Goal: Task Accomplishment & Management: Complete application form

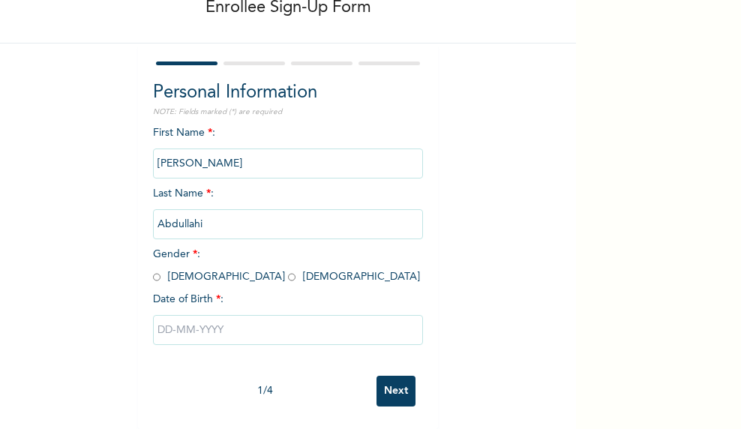
scroll to position [100, 0]
click at [153, 270] on input "radio" at bounding box center [156, 277] width 7 height 14
radio input "true"
click at [195, 322] on input "text" at bounding box center [288, 330] width 270 height 30
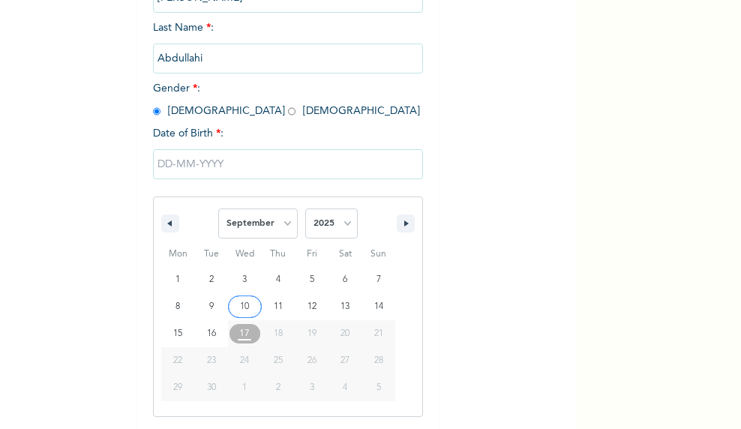
scroll to position [253, 0]
click at [246, 232] on select "January February March April May June July August September October November De…" at bounding box center [257, 223] width 79 height 30
click at [218, 209] on select "January February March April May June July August September October November De…" at bounding box center [257, 223] width 79 height 30
select select "8"
click at [332, 235] on select "2025 2024 2023 2022 2021 2020 2019 2018 2017 2016 2015 2014 2013 2012 2011 2010…" at bounding box center [331, 223] width 52 height 30
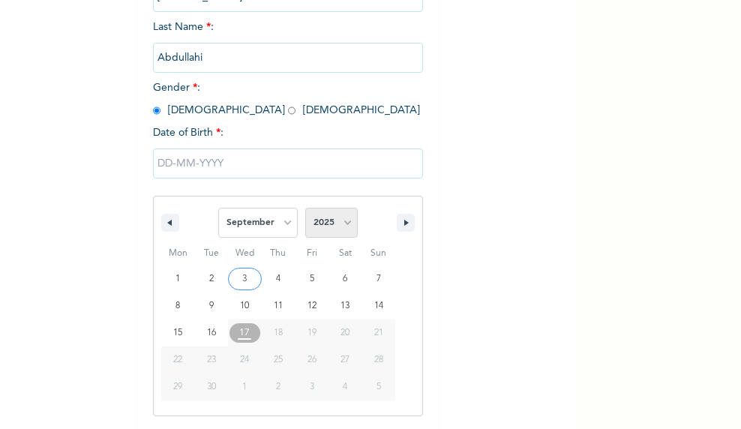
select select "1993"
click at [305, 209] on select "2025 2024 2023 2022 2021 2020 2019 2018 2017 2016 2015 2014 2013 2012 2011 2010…" at bounding box center [331, 223] width 52 height 30
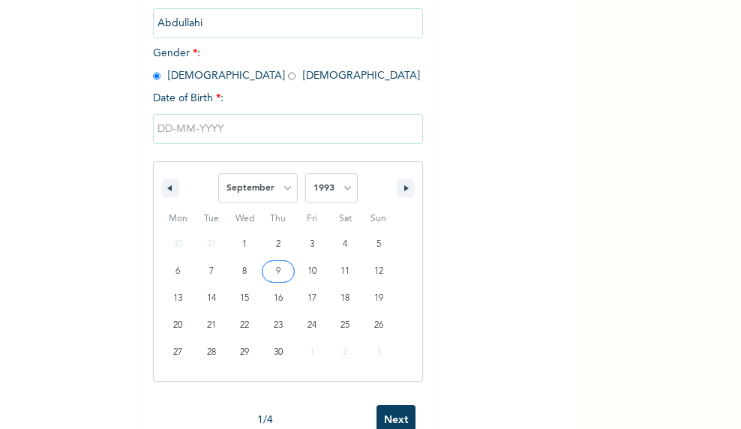
scroll to position [328, 0]
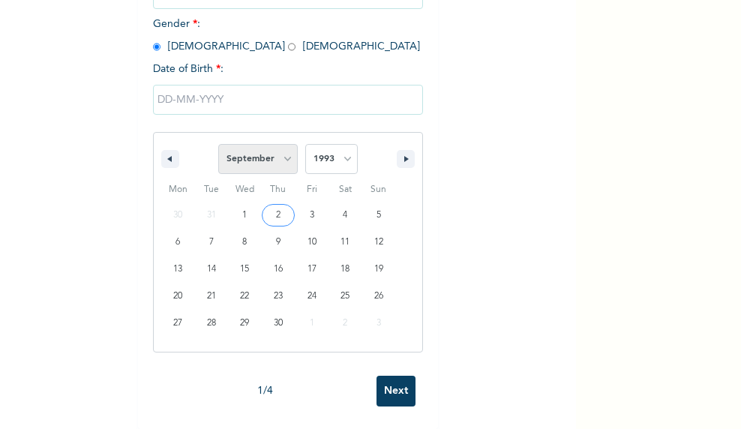
click at [259, 158] on select "January February March April May June July August September October November De…" at bounding box center [257, 159] width 79 height 30
select select "9"
click at [218, 144] on select "January February March April May June July August September October November De…" at bounding box center [257, 159] width 79 height 30
type input "[DATE]"
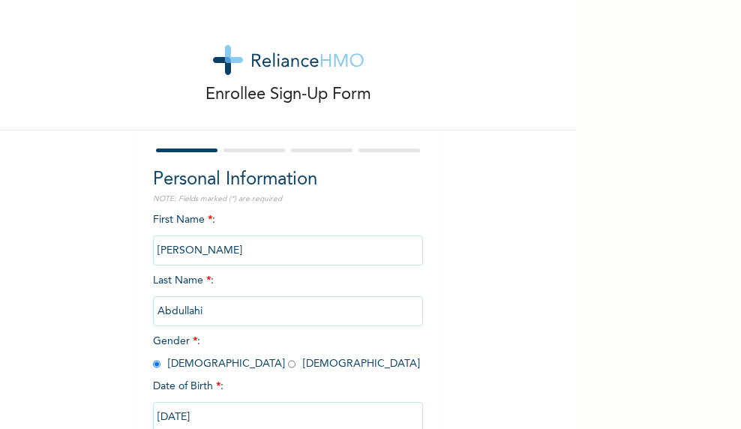
scroll to position [0, 0]
click at [232, 255] on input "[PERSON_NAME]" at bounding box center [288, 250] width 270 height 30
drag, startPoint x: 232, startPoint y: 255, endPoint x: 130, endPoint y: 247, distance: 101.5
click at [130, 247] on div "Enrollee Sign-Up Form Personal Information NOTE: Fields marked (*) are required…" at bounding box center [288, 258] width 576 height 516
click at [215, 251] on input "[PERSON_NAME]" at bounding box center [288, 250] width 270 height 30
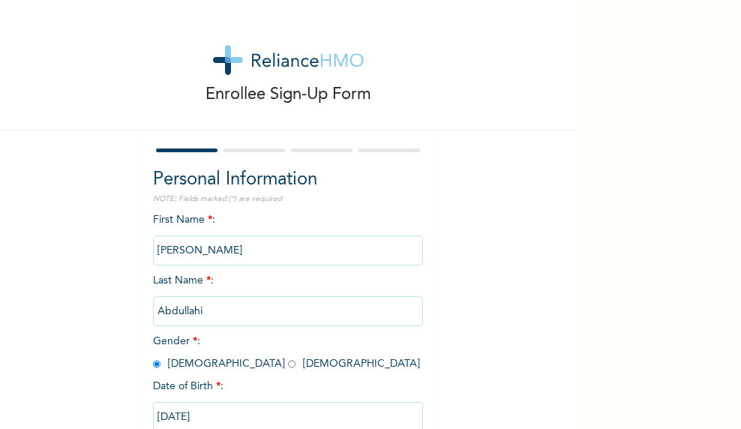
click at [215, 251] on input "[PERSON_NAME]" at bounding box center [288, 250] width 270 height 30
click at [211, 310] on input "Abdullahi" at bounding box center [288, 311] width 270 height 30
click at [211, 318] on input "Abdullahi" at bounding box center [288, 311] width 270 height 30
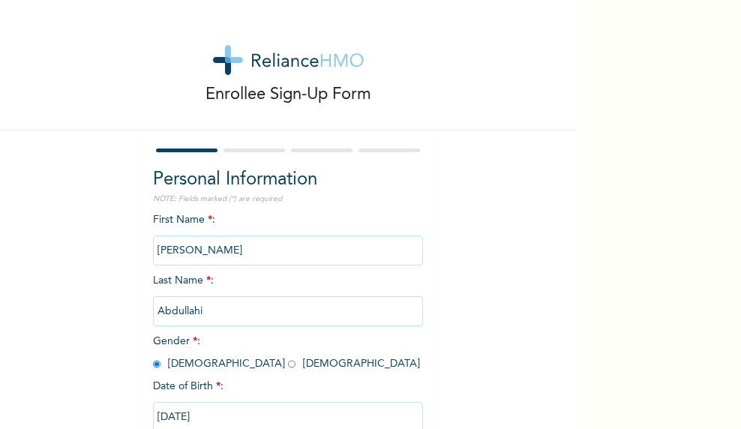
click at [215, 314] on input "Abdullahi" at bounding box center [288, 311] width 270 height 30
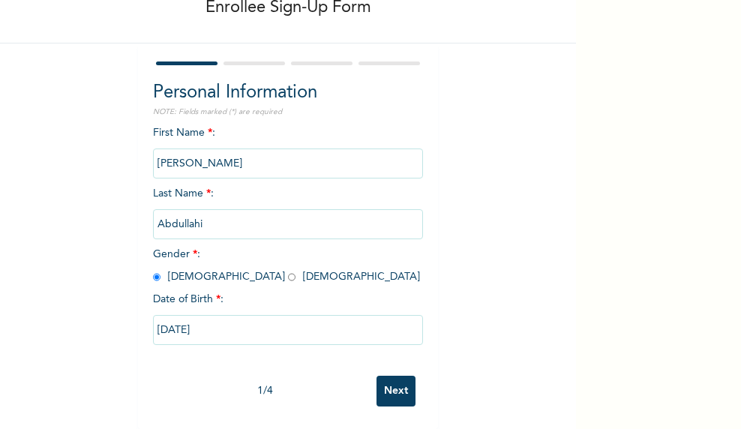
scroll to position [100, 0]
click at [377, 385] on input "Next" at bounding box center [395, 391] width 39 height 31
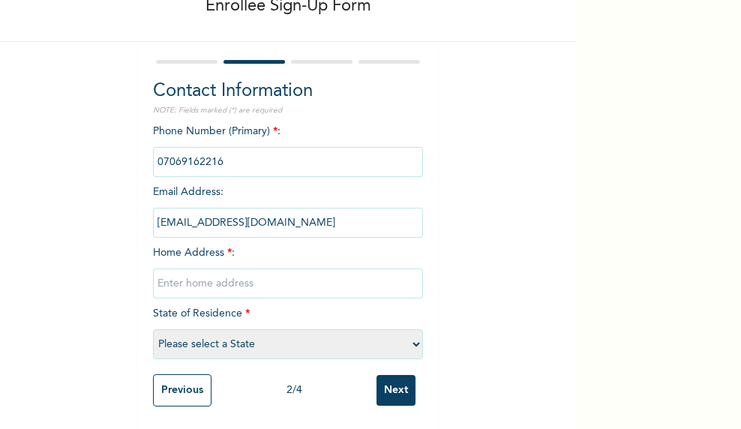
scroll to position [102, 0]
click at [219, 275] on input "text" at bounding box center [288, 283] width 270 height 30
click at [208, 331] on select "Please select a State [PERSON_NAME] (FCT) [PERSON_NAME] Ibom [GEOGRAPHIC_DATA] …" at bounding box center [288, 344] width 270 height 30
select select "15"
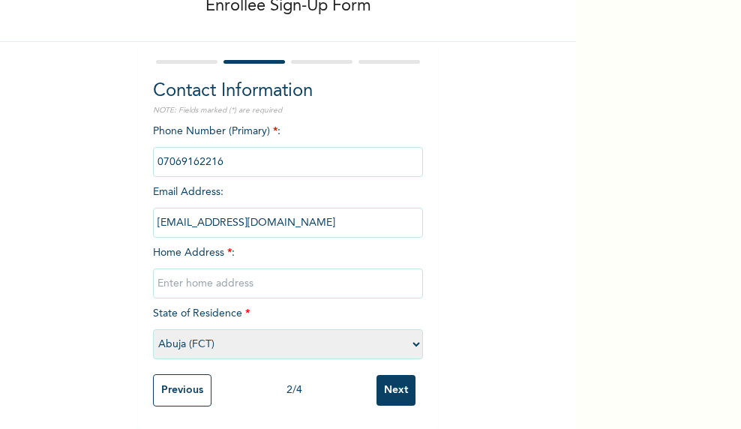
click at [153, 329] on select "Please select a State [PERSON_NAME] (FCT) [PERSON_NAME] Ibom [GEOGRAPHIC_DATA] …" at bounding box center [288, 344] width 270 height 30
click at [201, 276] on input "text" at bounding box center [288, 283] width 270 height 30
type input "Layout [STREET_ADDRESS]"
click at [384, 377] on input "Next" at bounding box center [395, 390] width 39 height 31
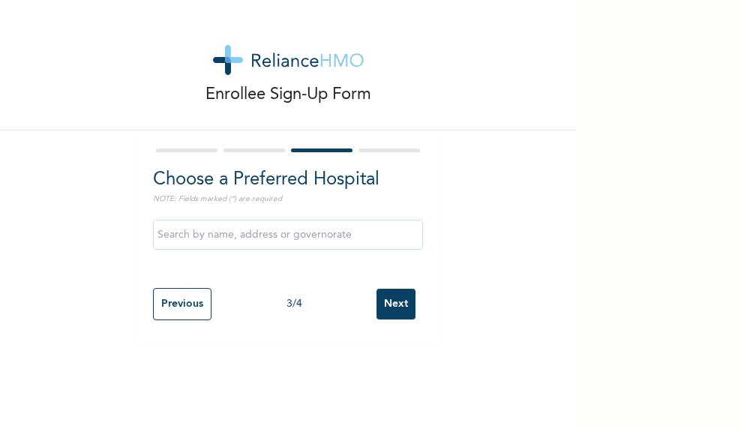
click at [221, 238] on input "text" at bounding box center [288, 235] width 270 height 30
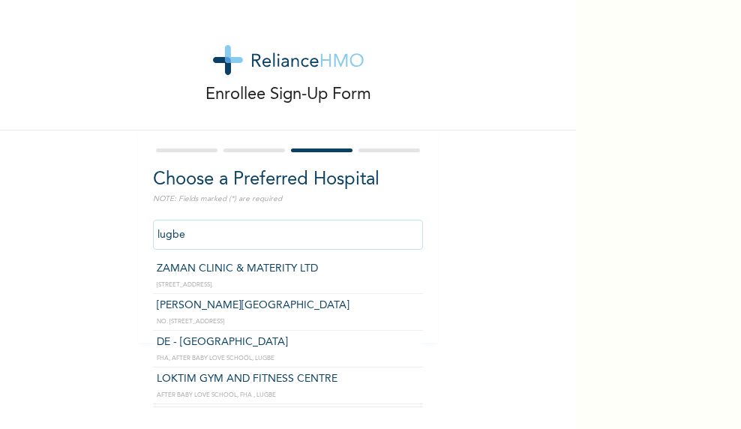
click at [271, 229] on input "lugbe" at bounding box center [288, 235] width 270 height 30
drag, startPoint x: 310, startPoint y: 235, endPoint x: 151, endPoint y: 229, distance: 159.8
click at [153, 229] on input "ZAMAN CLINIC & MATERITY LTD" at bounding box center [288, 235] width 270 height 30
type input "[PERSON_NAME][GEOGRAPHIC_DATA]"
drag, startPoint x: 284, startPoint y: 232, endPoint x: 158, endPoint y: 250, distance: 127.3
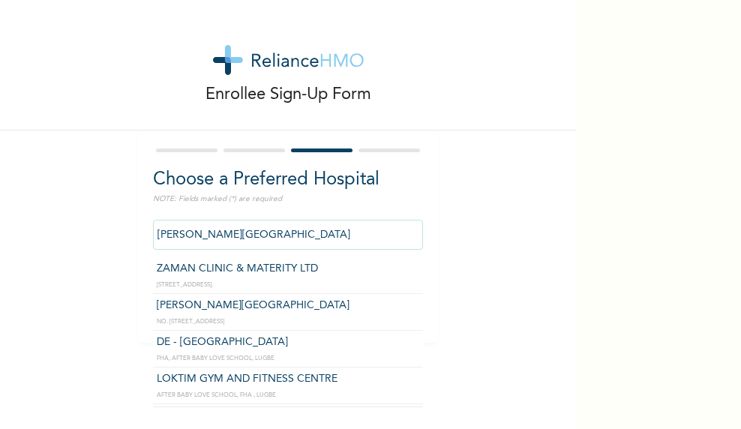
click at [158, 250] on div "[PERSON_NAME] HOSPITAL ZAMAN CLINIC & MATERITY LTD [STREET_ADDRESS]. [PERSON_NA…" at bounding box center [288, 234] width 270 height 45
click at [278, 235] on input "[PERSON_NAME][GEOGRAPHIC_DATA]" at bounding box center [288, 235] width 270 height 30
drag, startPoint x: 280, startPoint y: 233, endPoint x: 151, endPoint y: 238, distance: 128.3
click at [153, 238] on input "[PERSON_NAME][GEOGRAPHIC_DATA]" at bounding box center [288, 235] width 270 height 30
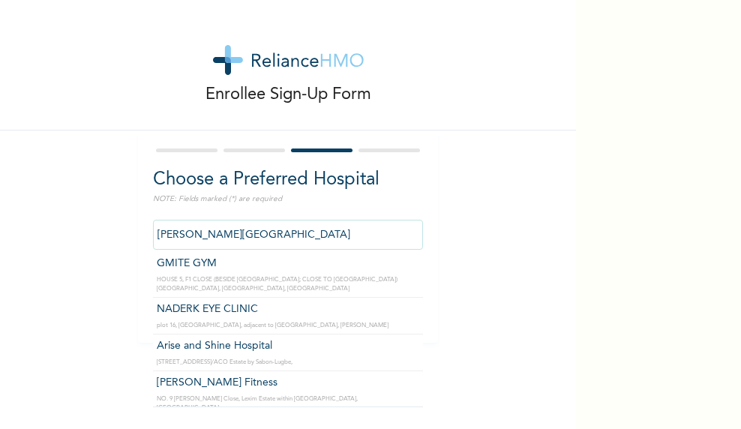
scroll to position [225, 0]
click at [502, 253] on div "Enrollee Sign-Up Form Choose a Preferred Hospital NOTE: Fields marked (*) are r…" at bounding box center [288, 171] width 576 height 343
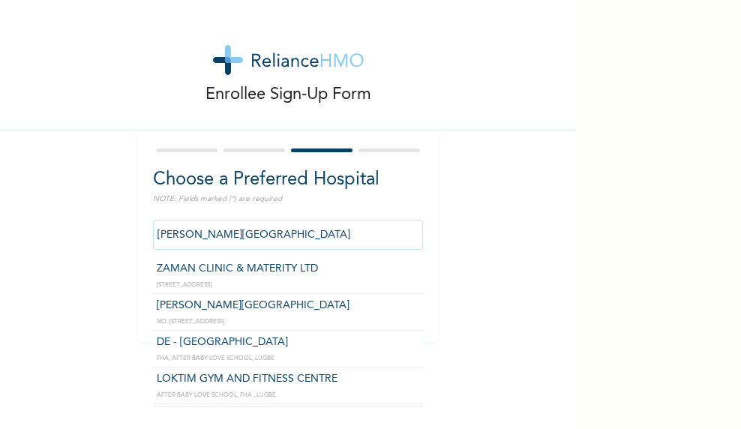
drag, startPoint x: 343, startPoint y: 227, endPoint x: 355, endPoint y: 230, distance: 12.4
click at [343, 228] on input "[PERSON_NAME][GEOGRAPHIC_DATA]" at bounding box center [288, 235] width 270 height 30
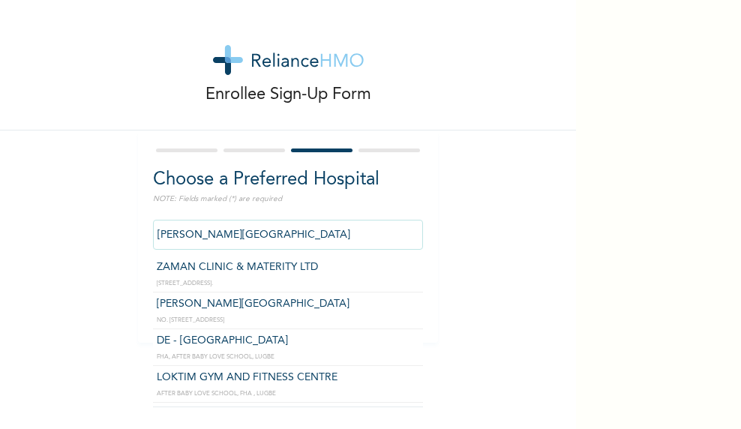
scroll to position [0, 0]
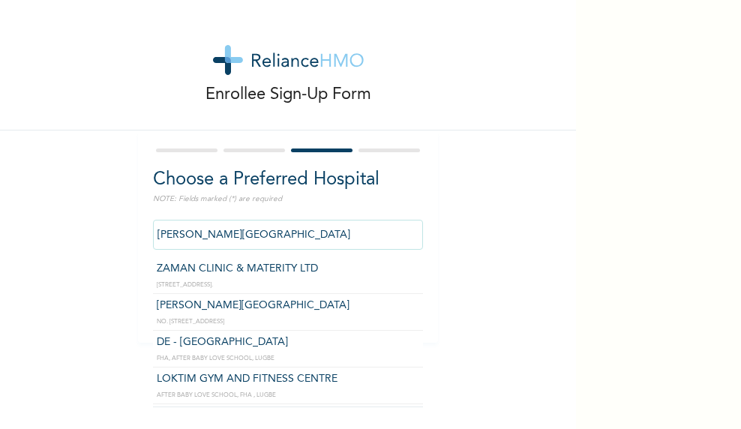
click at [523, 272] on div "Enrollee Sign-Up Form Choose a Preferred Hospital NOTE: Fields marked (*) are r…" at bounding box center [288, 171] width 576 height 343
click at [291, 235] on input "[PERSON_NAME][GEOGRAPHIC_DATA]" at bounding box center [288, 235] width 270 height 30
click at [459, 251] on div "Enrollee Sign-Up Form Choose a Preferred Hospital NOTE: Fields marked (*) are r…" at bounding box center [288, 171] width 576 height 343
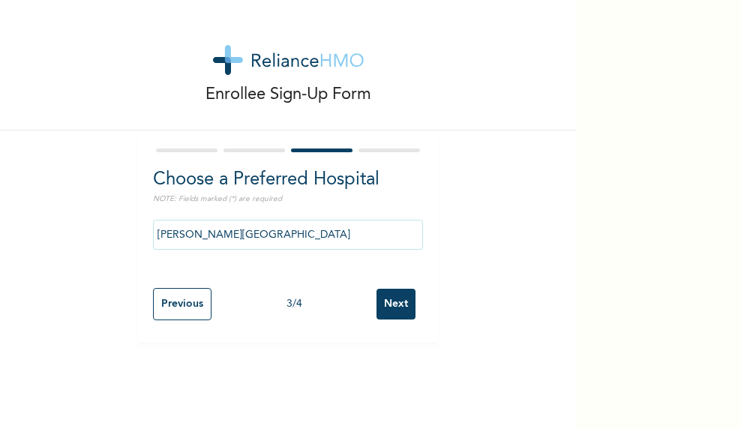
click at [306, 258] on div "[PERSON_NAME][GEOGRAPHIC_DATA]" at bounding box center [288, 246] width 270 height 68
click at [172, 304] on input "Previous" at bounding box center [182, 304] width 58 height 32
select select "15"
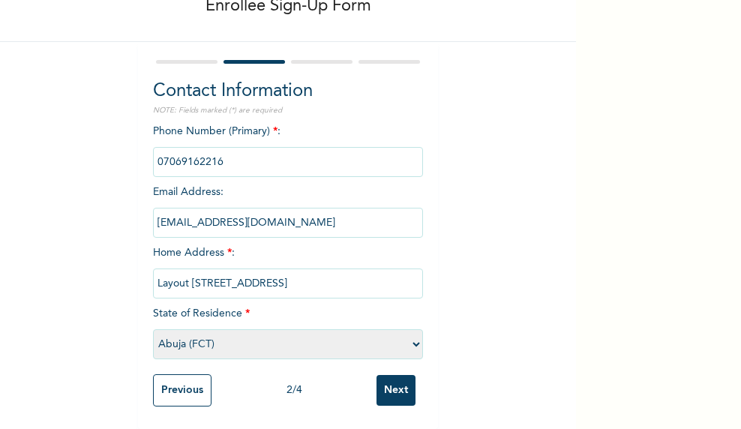
scroll to position [102, 0]
click at [385, 376] on input "Next" at bounding box center [395, 390] width 39 height 31
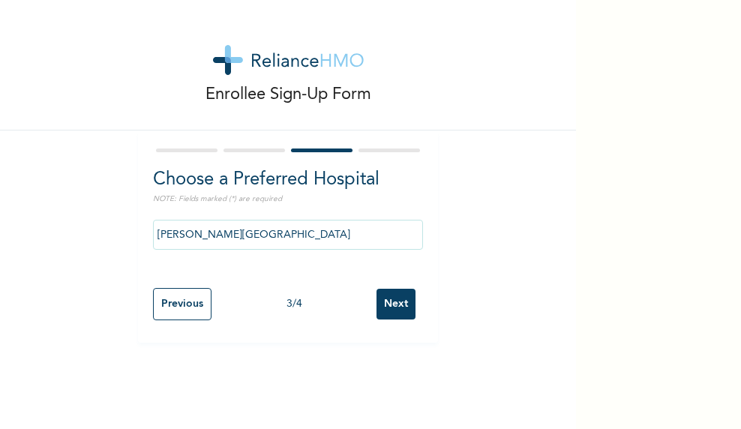
scroll to position [0, 0]
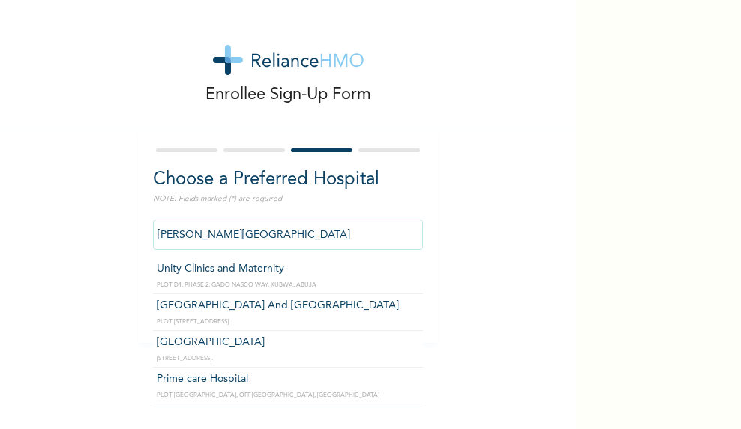
click at [307, 248] on input "[PERSON_NAME][GEOGRAPHIC_DATA]" at bounding box center [288, 235] width 270 height 30
drag, startPoint x: 292, startPoint y: 237, endPoint x: 154, endPoint y: 201, distance: 143.3
click at [145, 235] on div "Choose a Preferred Hospital NOTE: Fields marked (*) are required [PERSON_NAME] …" at bounding box center [288, 236] width 300 height 212
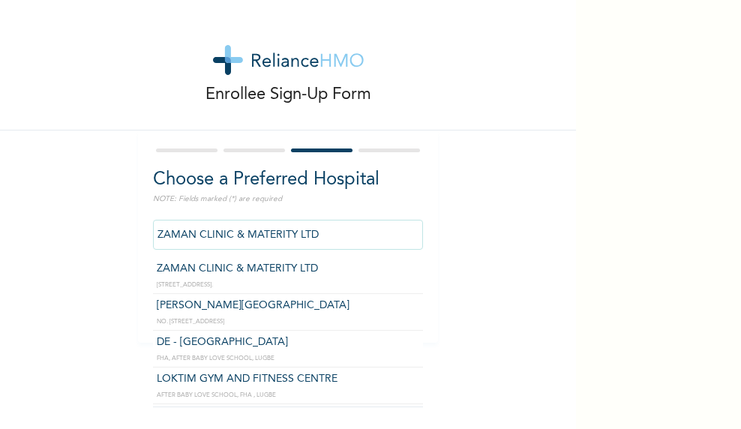
drag, startPoint x: 313, startPoint y: 234, endPoint x: 153, endPoint y: 234, distance: 159.7
click at [153, 234] on input "ZAMAN CLINIC & MATERITY LTD" at bounding box center [288, 235] width 270 height 30
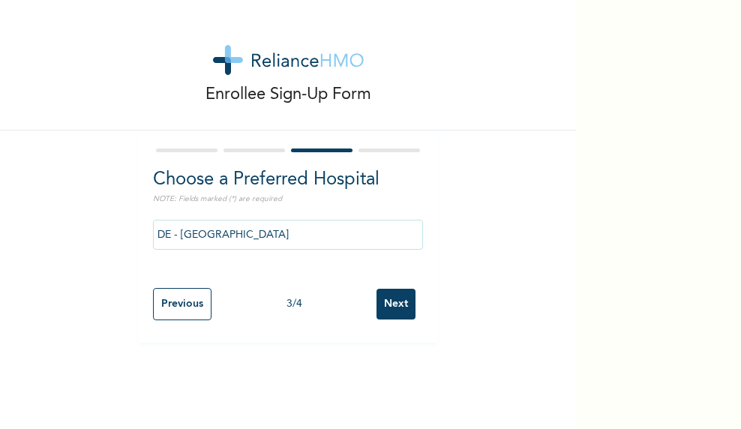
drag, startPoint x: 243, startPoint y: 344, endPoint x: 246, endPoint y: 335, distance: 9.5
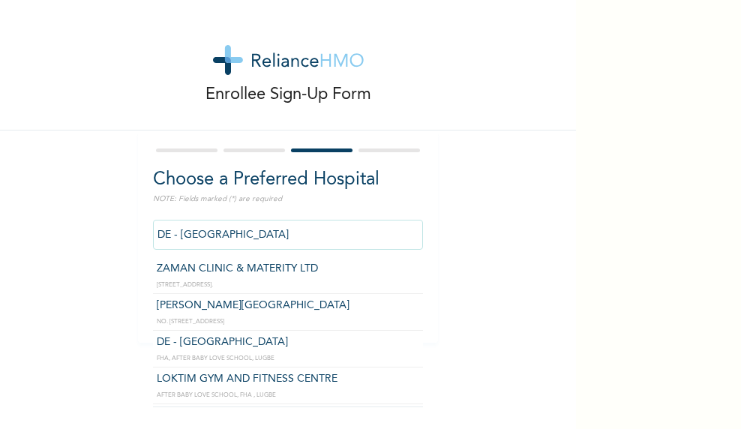
click at [314, 240] on input "DE - [GEOGRAPHIC_DATA]" at bounding box center [288, 235] width 270 height 30
drag, startPoint x: 314, startPoint y: 240, endPoint x: 154, endPoint y: 233, distance: 159.8
click at [141, 245] on div "Choose a Preferred Hospital NOTE: Fields marked (*) are required DE - [GEOGRAPH…" at bounding box center [288, 236] width 300 height 212
type input "[PERSON_NAME][GEOGRAPHIC_DATA]"
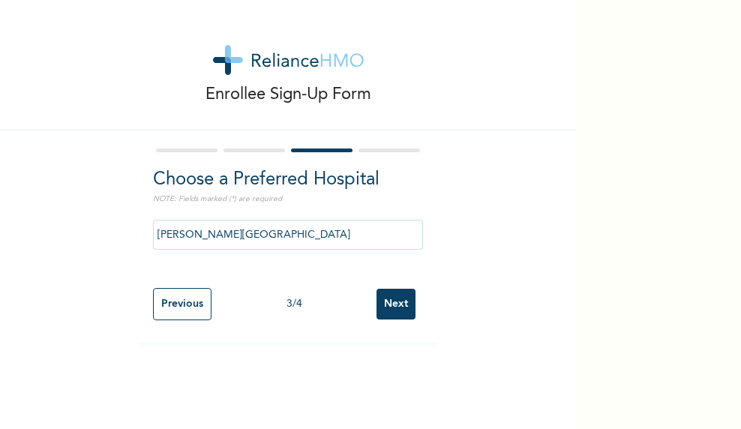
click at [387, 309] on input "Next" at bounding box center [395, 304] width 39 height 31
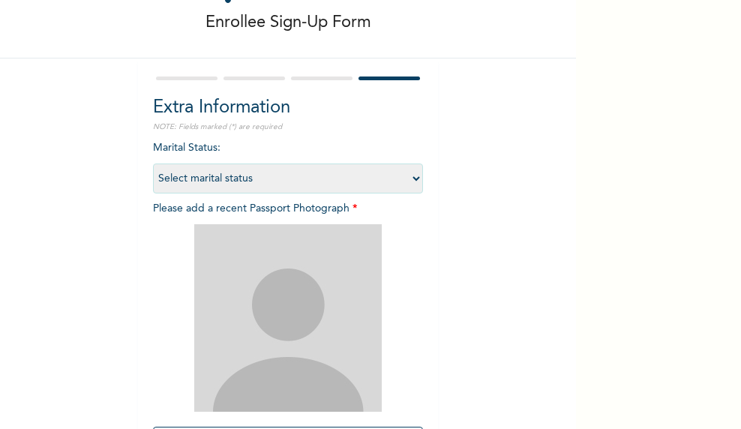
scroll to position [75, 0]
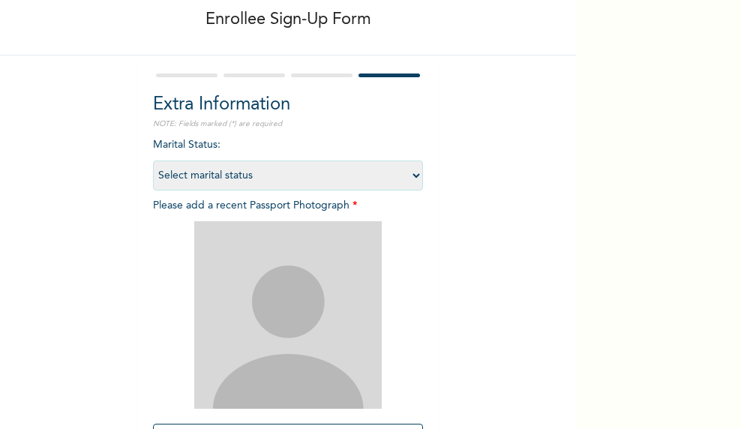
click at [351, 182] on select "Select marital status [DEMOGRAPHIC_DATA] Married [DEMOGRAPHIC_DATA] Widow/[DEMO…" at bounding box center [288, 175] width 270 height 30
select select "1"
click at [153, 160] on select "Select marital status [DEMOGRAPHIC_DATA] Married [DEMOGRAPHIC_DATA] Widow/[DEMO…" at bounding box center [288, 175] width 270 height 30
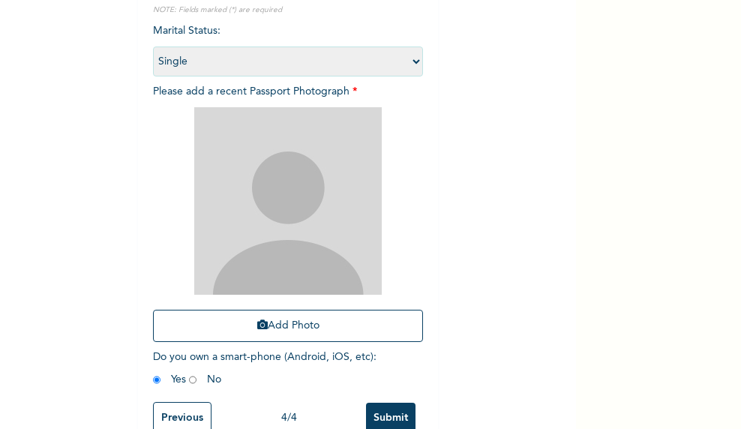
scroll to position [225, 0]
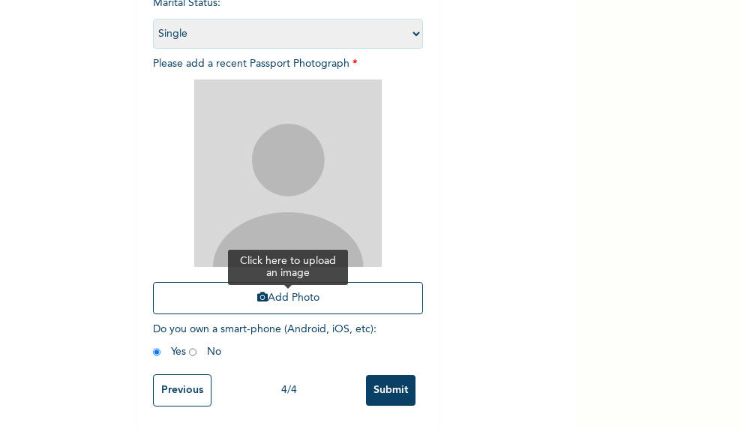
click at [282, 283] on button "Add Photo" at bounding box center [288, 298] width 270 height 32
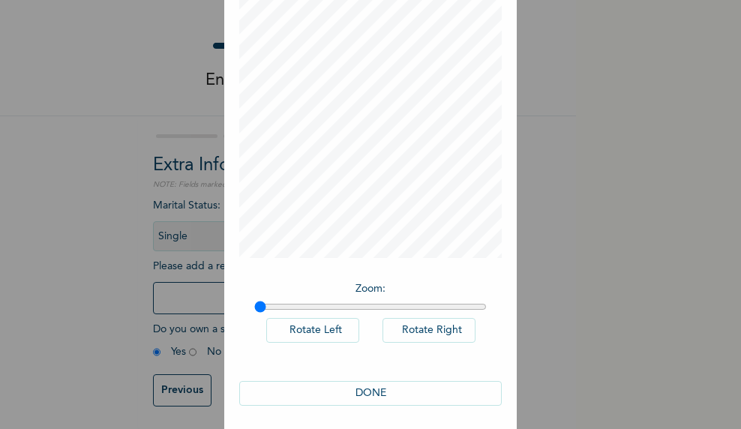
scroll to position [90, 0]
click at [386, 383] on button "DONE" at bounding box center [370, 391] width 262 height 25
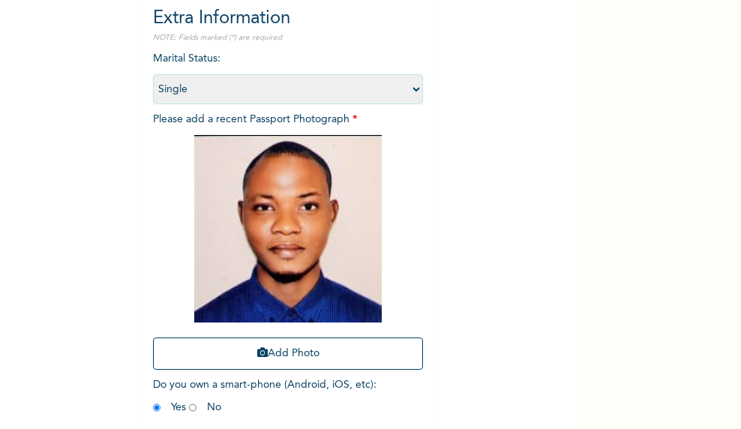
scroll to position [229, 0]
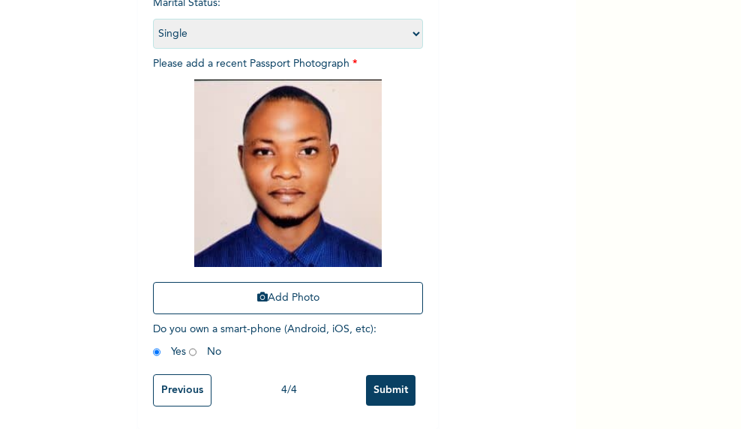
click at [379, 379] on input "Submit" at bounding box center [390, 390] width 49 height 31
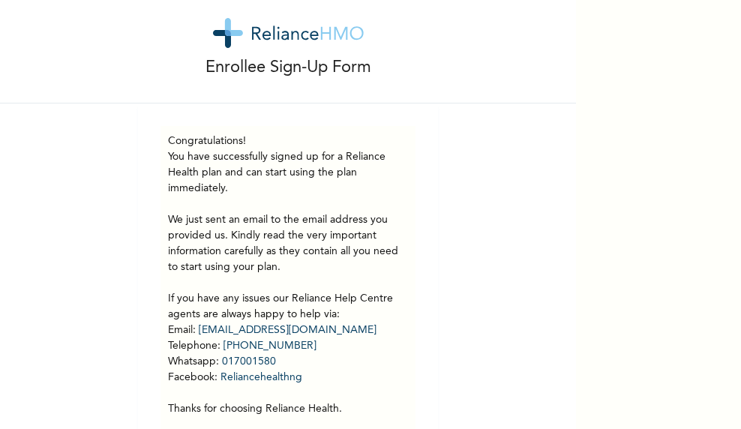
scroll to position [88, 0]
